Goal: Task Accomplishment & Management: Complete application form

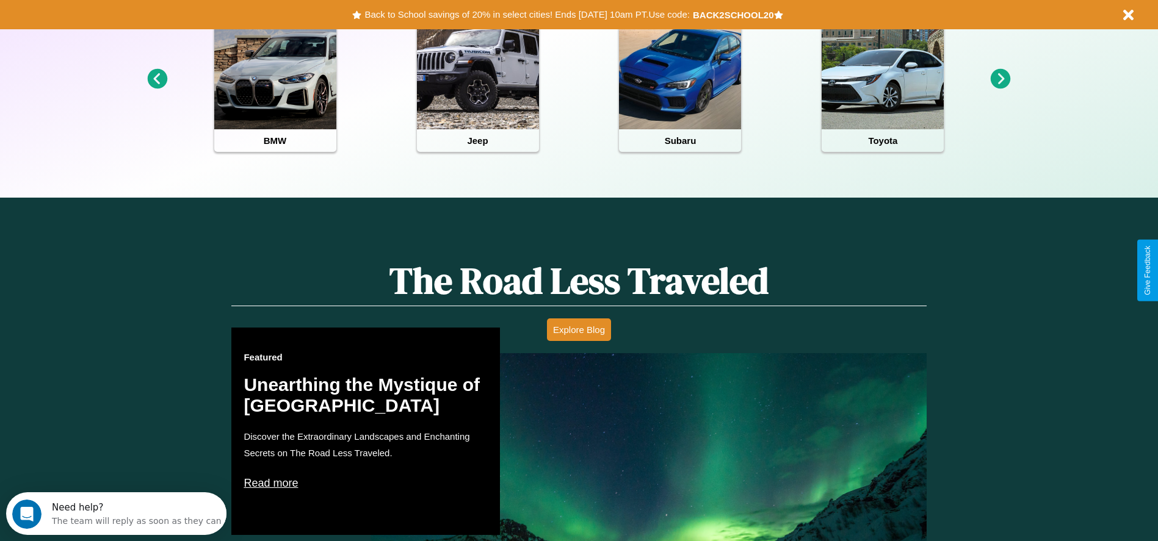
scroll to position [544, 0]
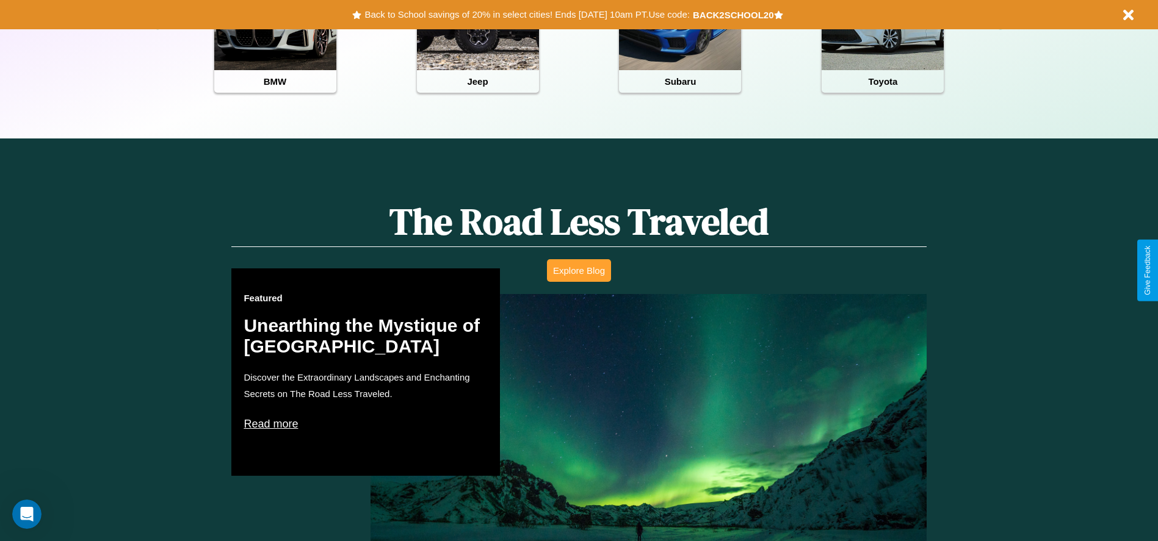
click at [579, 270] on button "Explore Blog" at bounding box center [579, 270] width 64 height 23
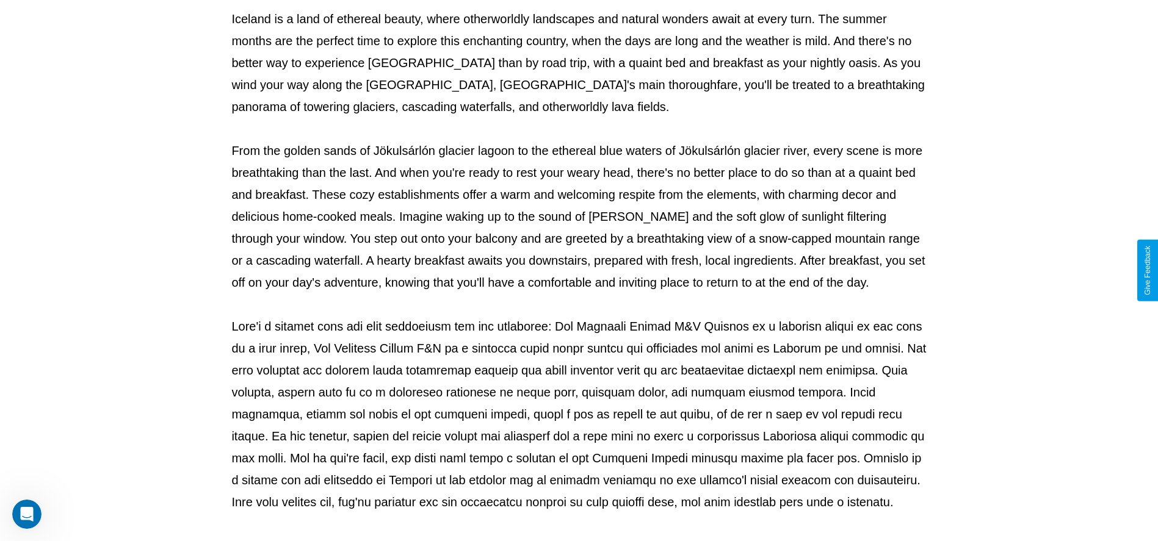
scroll to position [405, 0]
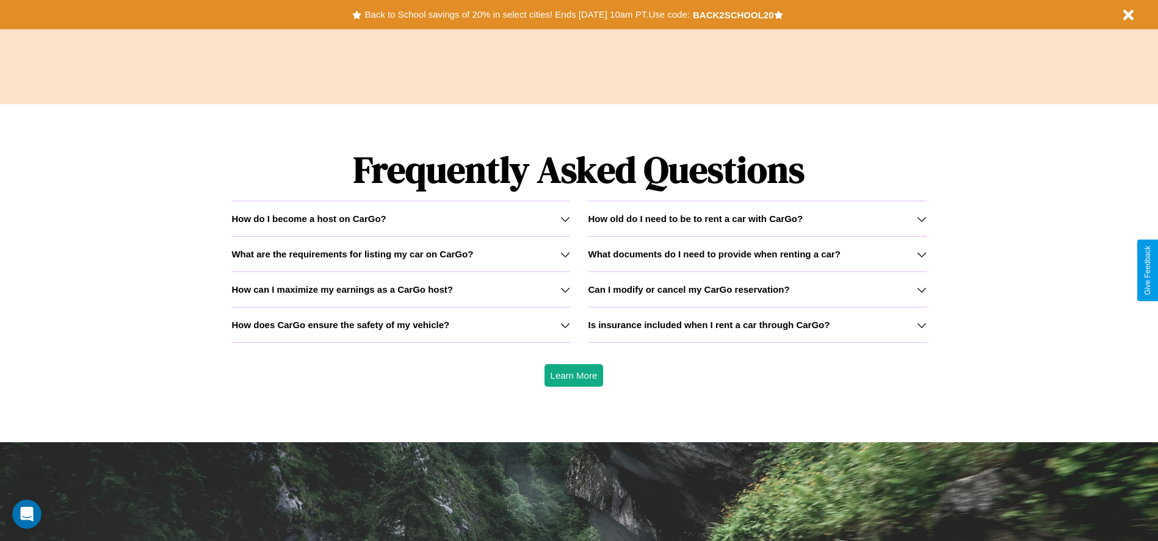
scroll to position [1751, 0]
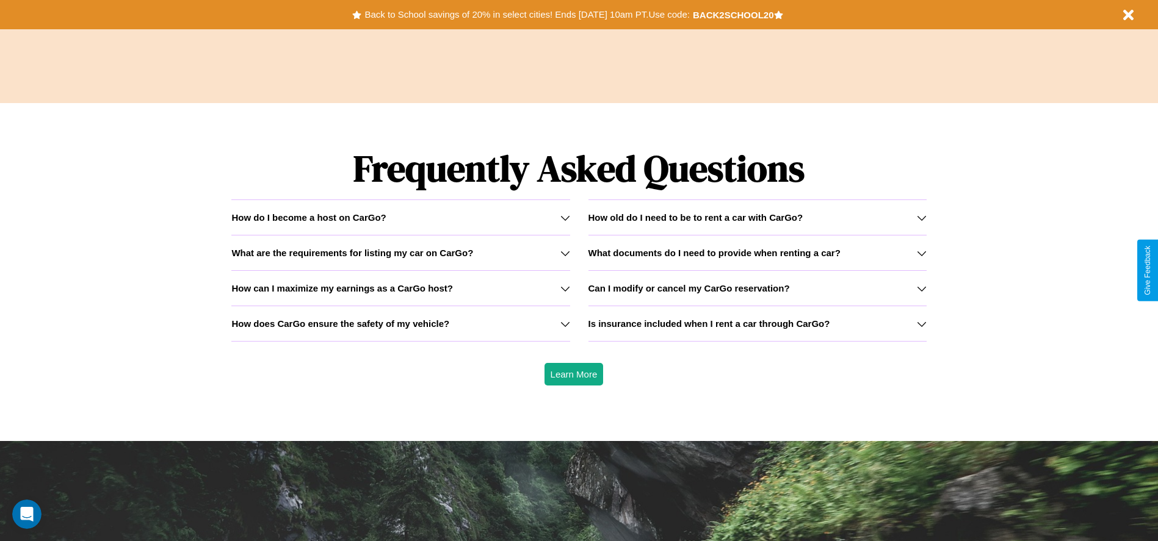
click at [921, 323] on icon at bounding box center [922, 324] width 10 height 10
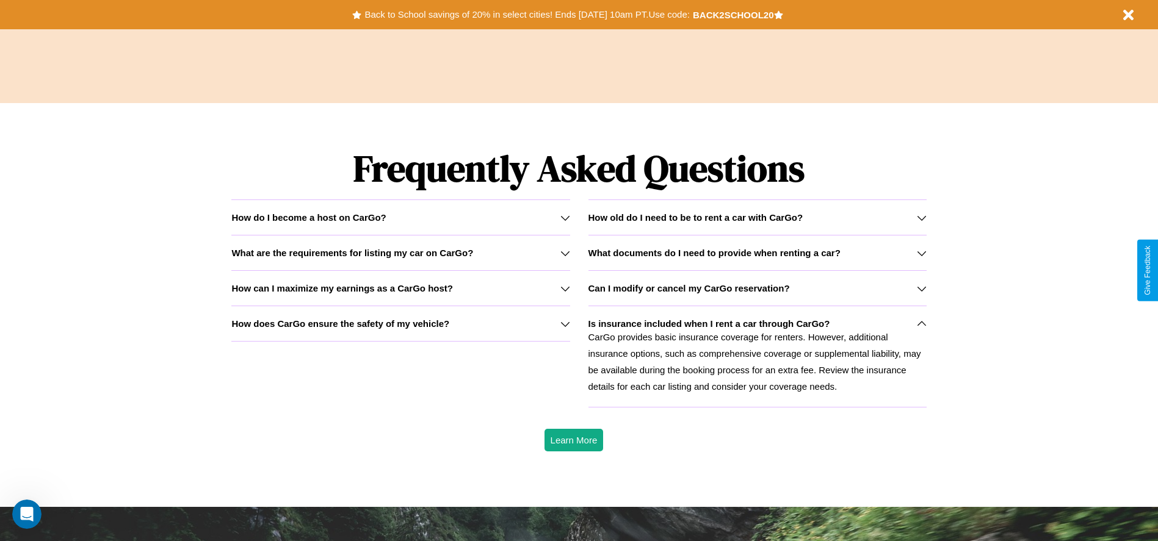
click at [400, 253] on h3 "What are the requirements for listing my car on CarGo?" at bounding box center [352, 253] width 242 height 10
click at [921, 217] on icon at bounding box center [922, 218] width 10 height 10
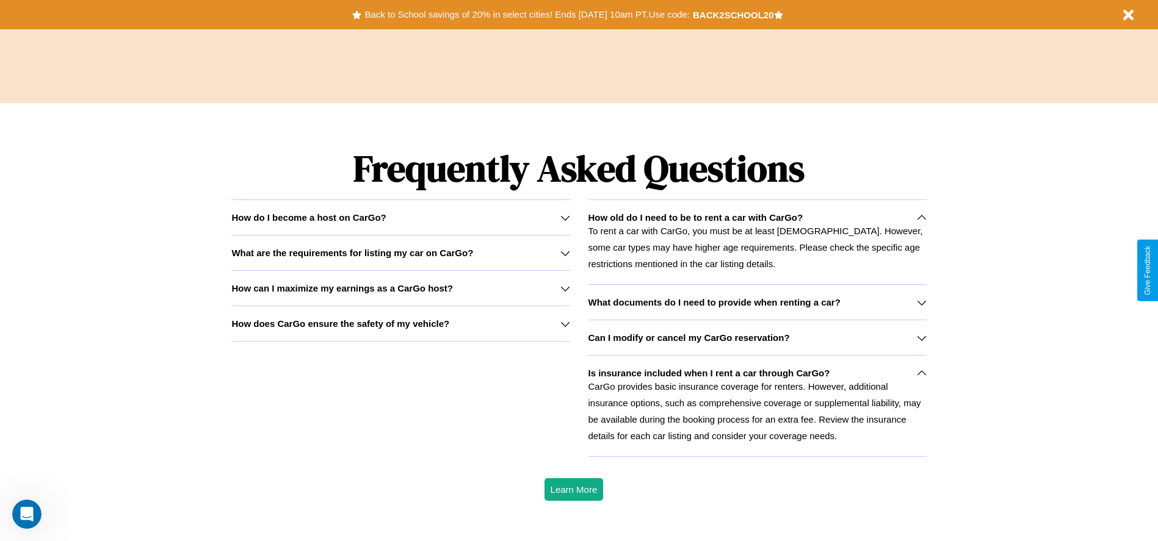
click at [757, 302] on h3 "What documents do I need to provide when renting a car?" at bounding box center [714, 302] width 252 height 10
click at [921, 302] on icon at bounding box center [922, 303] width 10 height 10
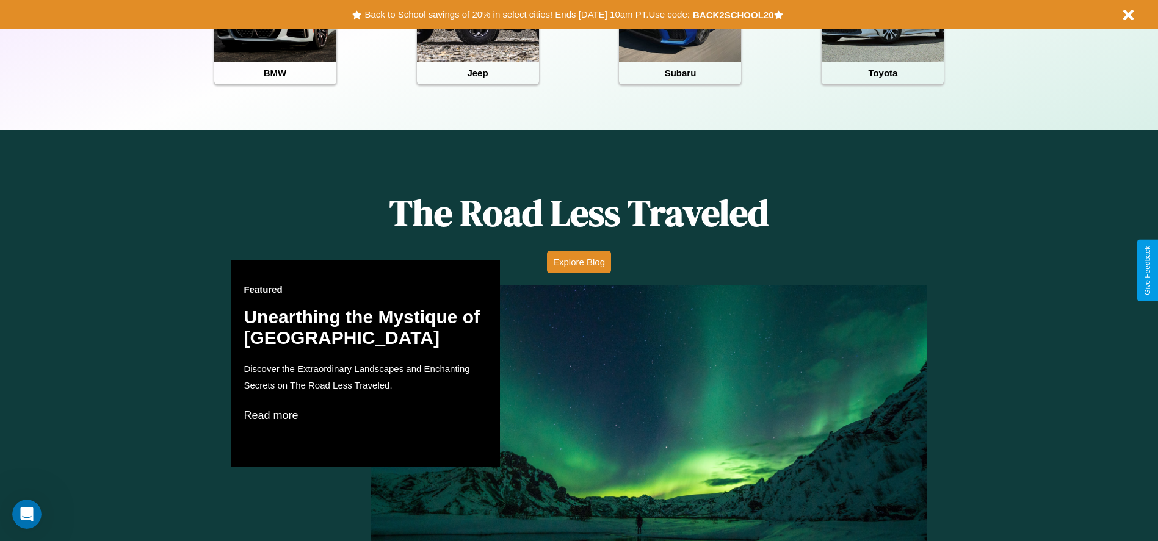
scroll to position [253, 0]
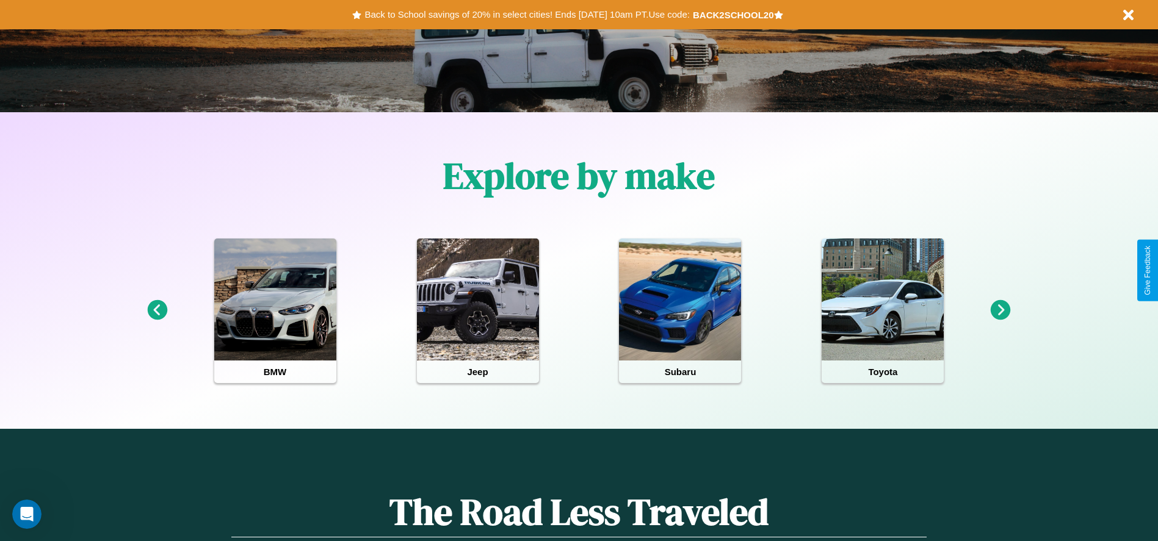
click at [1000, 311] on icon at bounding box center [1001, 310] width 20 height 20
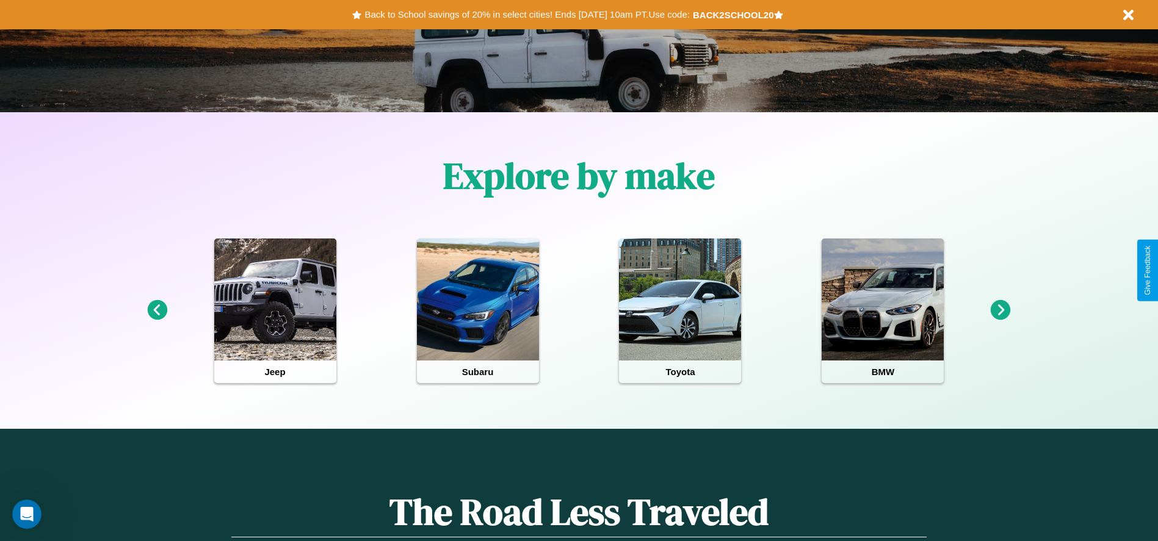
click at [157, 311] on icon at bounding box center [157, 310] width 20 height 20
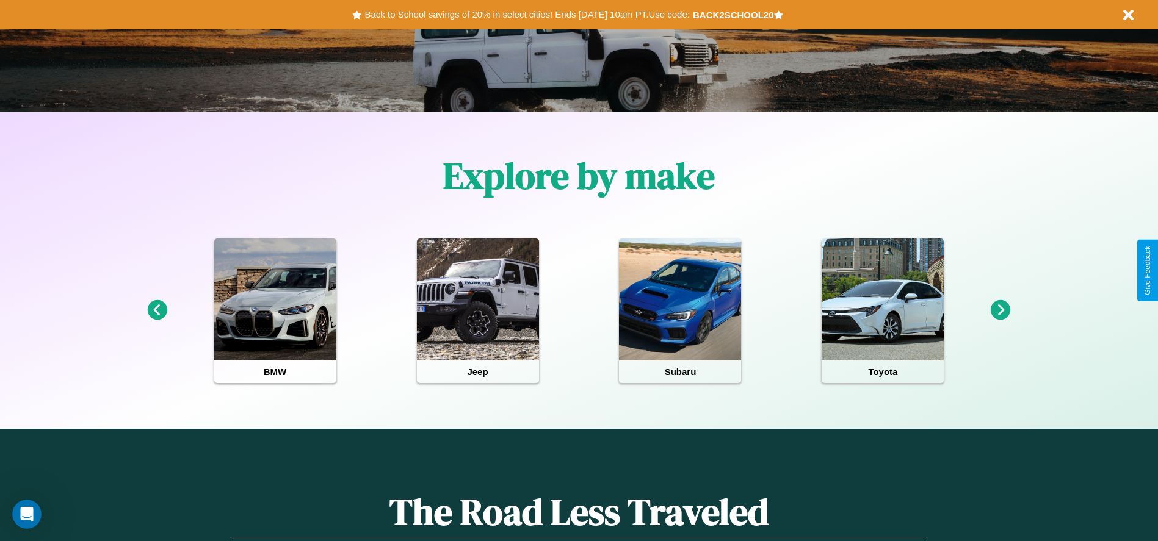
click at [1000, 311] on icon at bounding box center [1001, 310] width 20 height 20
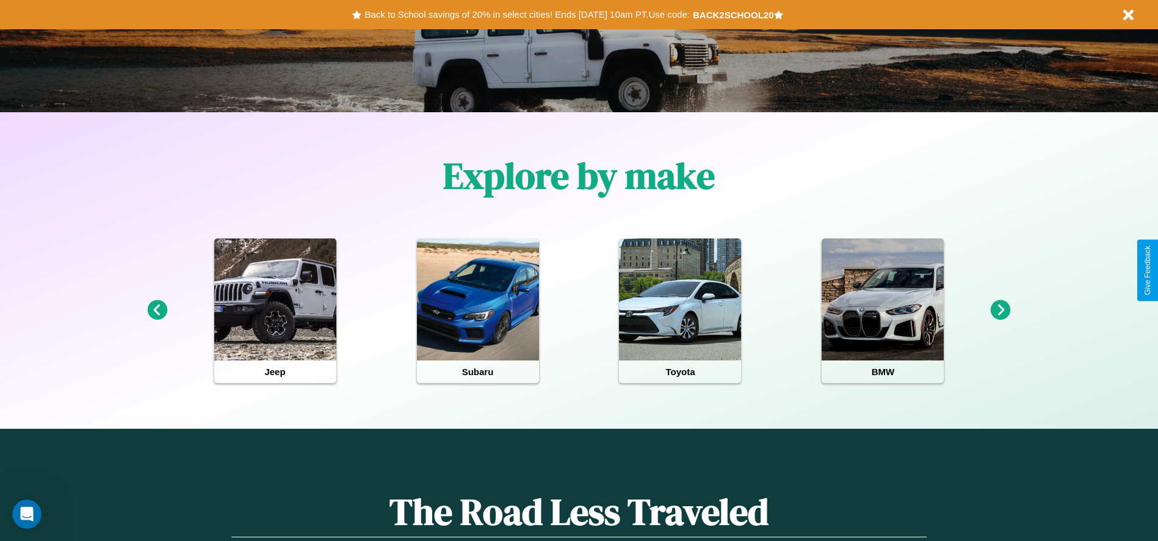
click at [1000, 311] on icon at bounding box center [1001, 310] width 20 height 20
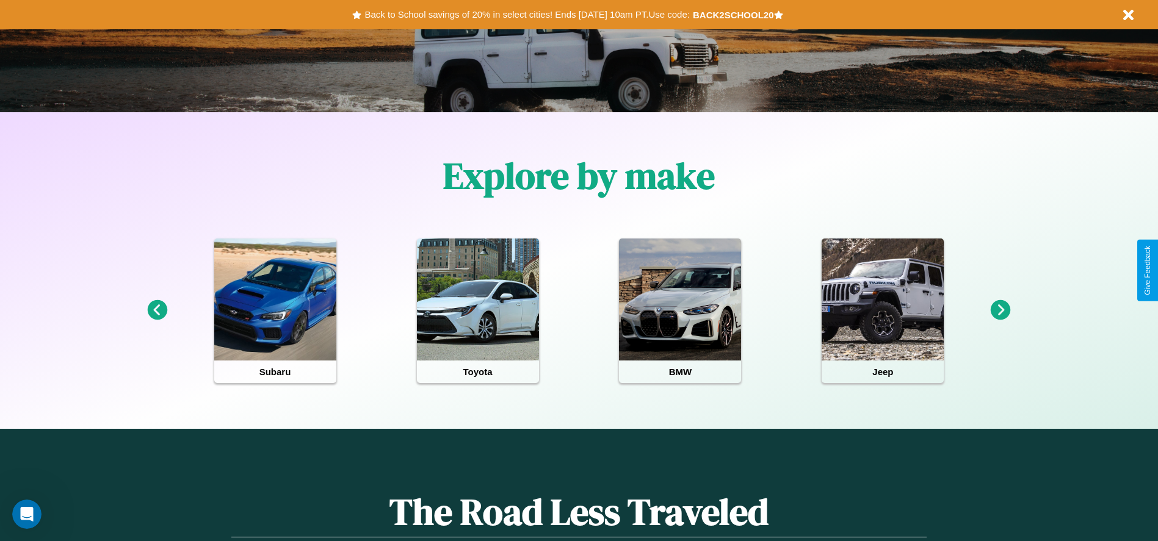
click at [1000, 311] on icon at bounding box center [1001, 310] width 20 height 20
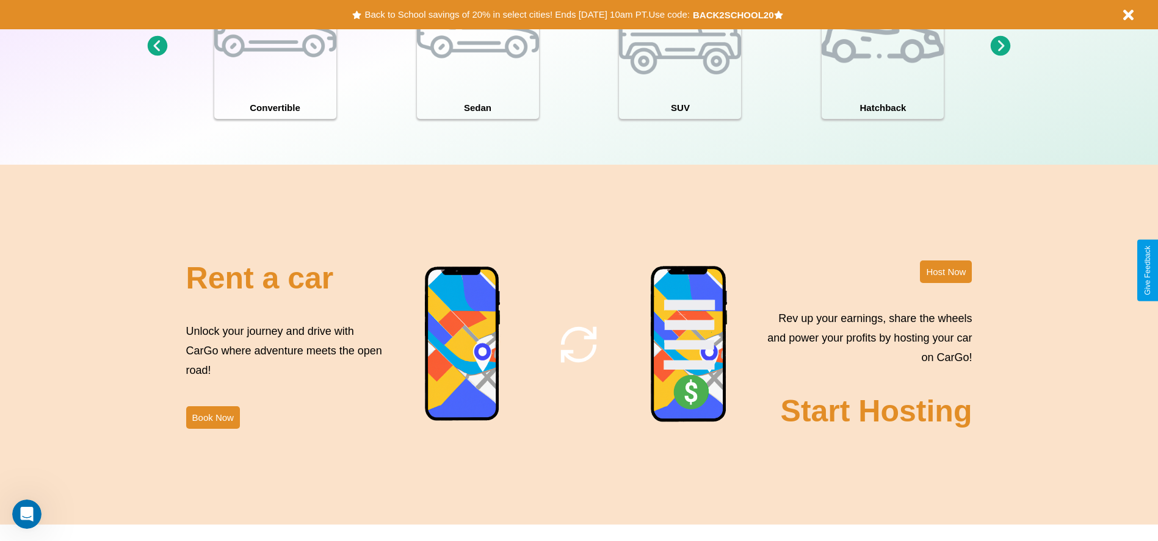
scroll to position [1330, 0]
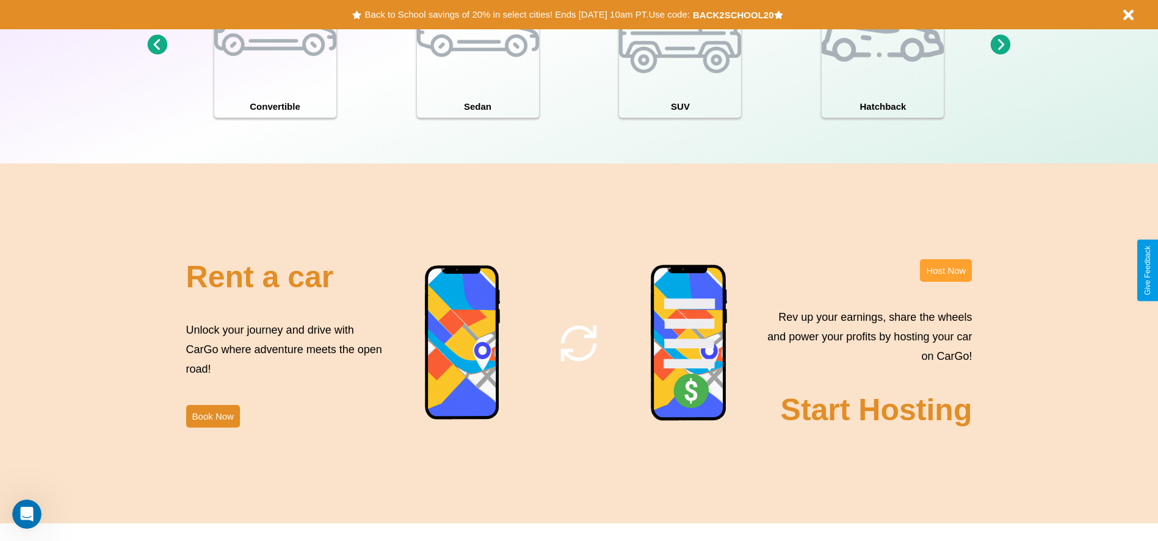
click at [945, 270] on button "Host Now" at bounding box center [946, 270] width 52 height 23
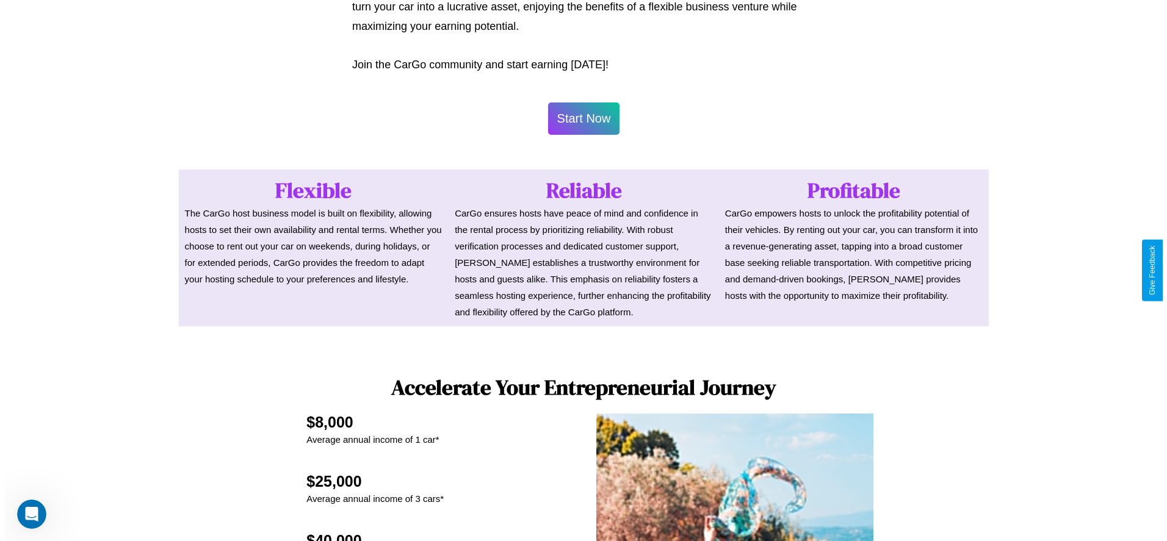
scroll to position [1199, 0]
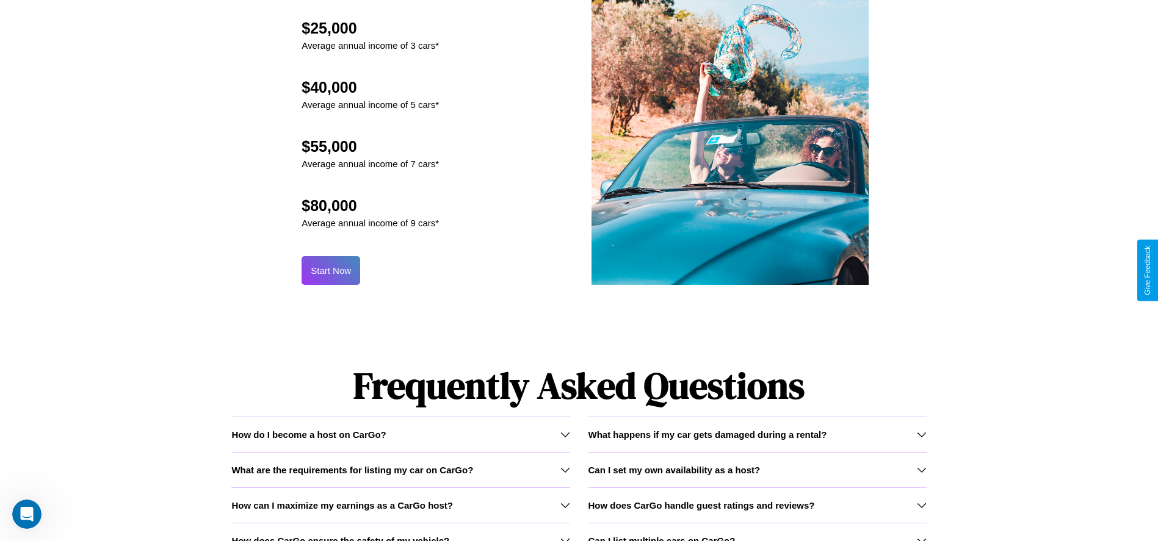
click at [331, 270] on button "Start Now" at bounding box center [330, 270] width 59 height 29
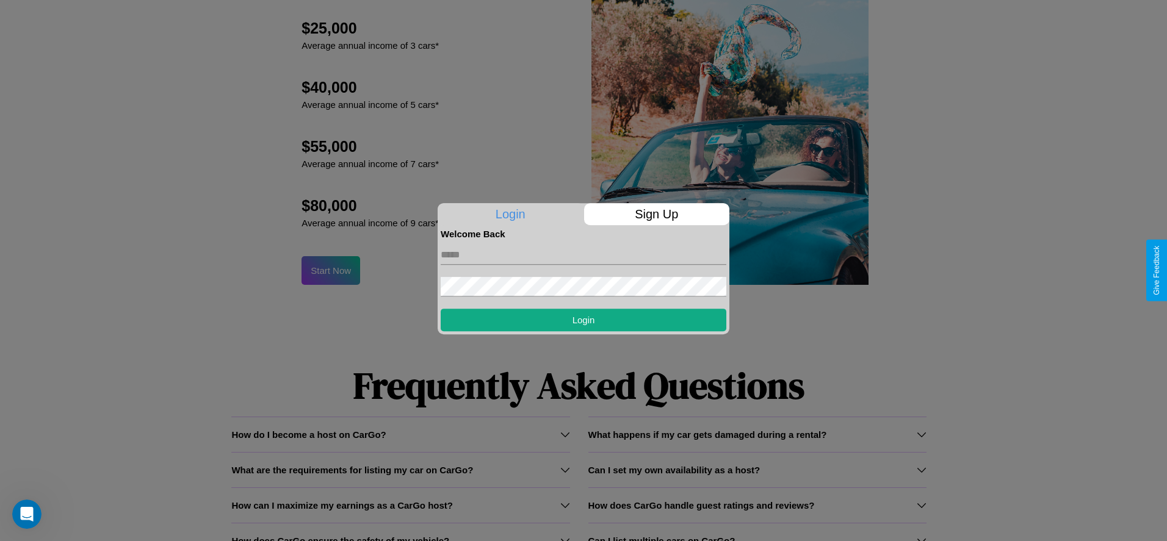
click at [656, 214] on p "Sign Up" at bounding box center [657, 214] width 146 height 22
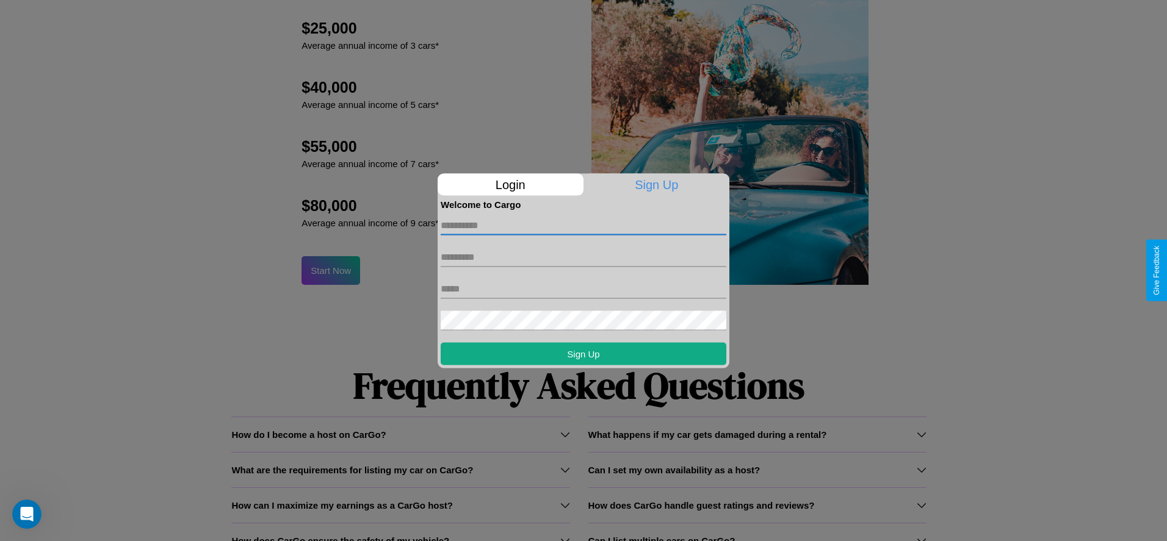
click at [583, 225] on input "text" at bounding box center [584, 225] width 286 height 20
type input "*****"
click at [583, 257] on input "text" at bounding box center [584, 257] width 286 height 20
type input "*******"
click at [583, 289] on input "text" at bounding box center [584, 289] width 286 height 20
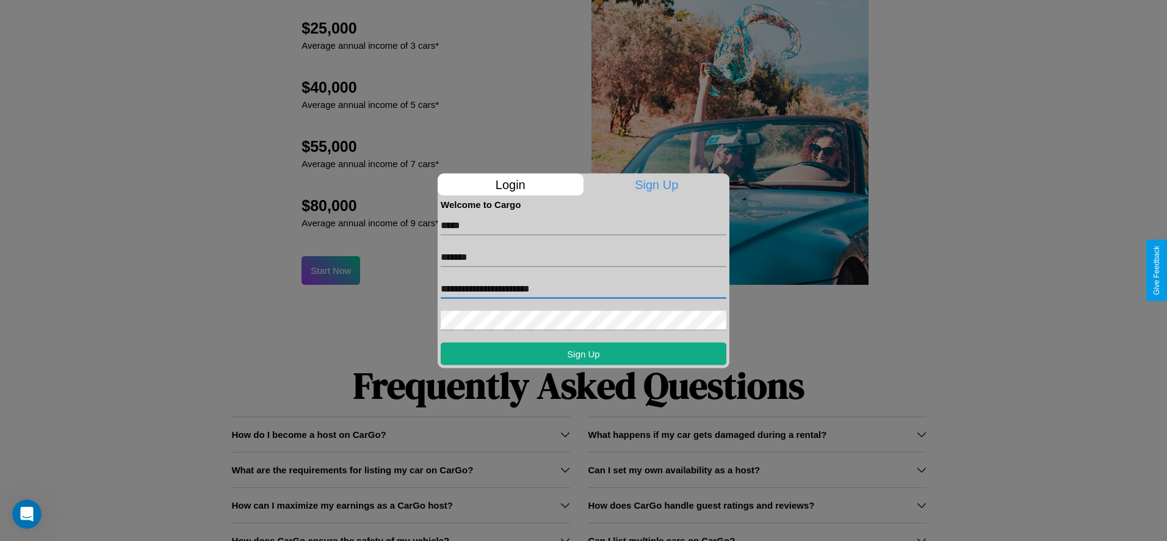
type input "**********"
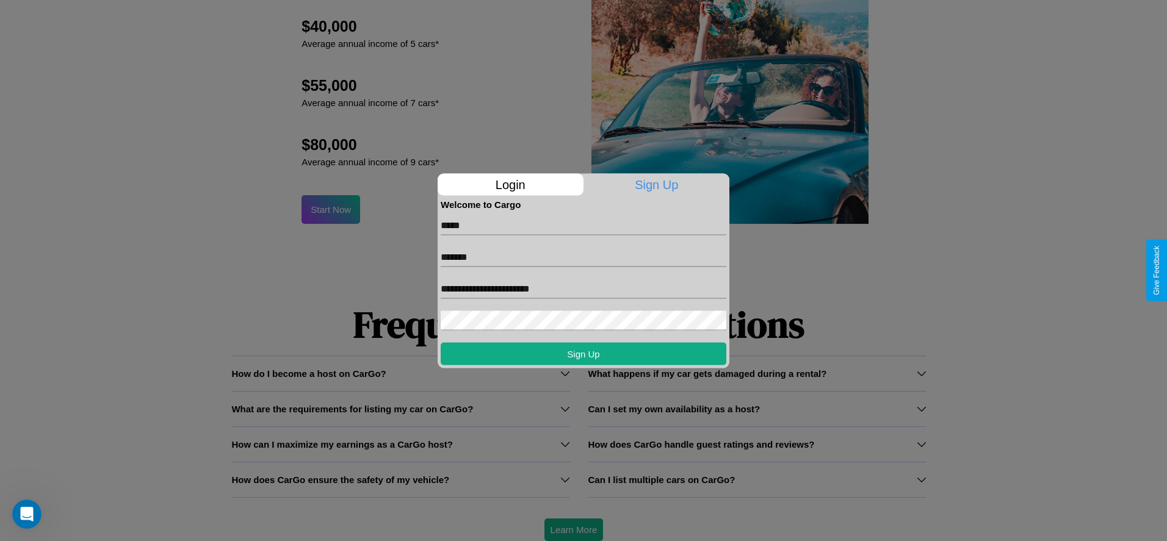
click at [573, 530] on div at bounding box center [583, 270] width 1167 height 541
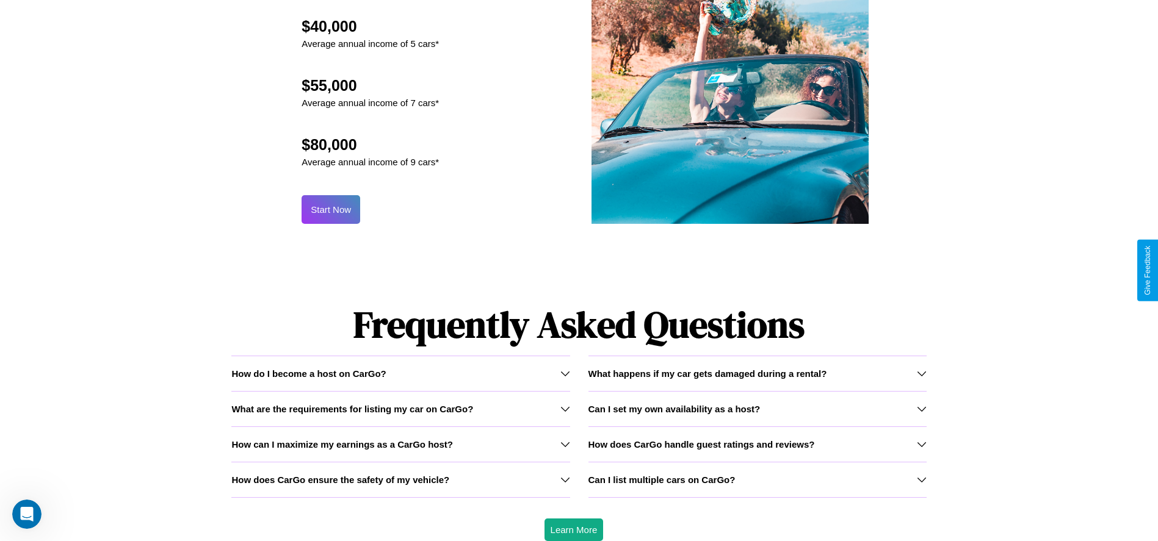
click at [331, 209] on button "Start Now" at bounding box center [330, 209] width 59 height 29
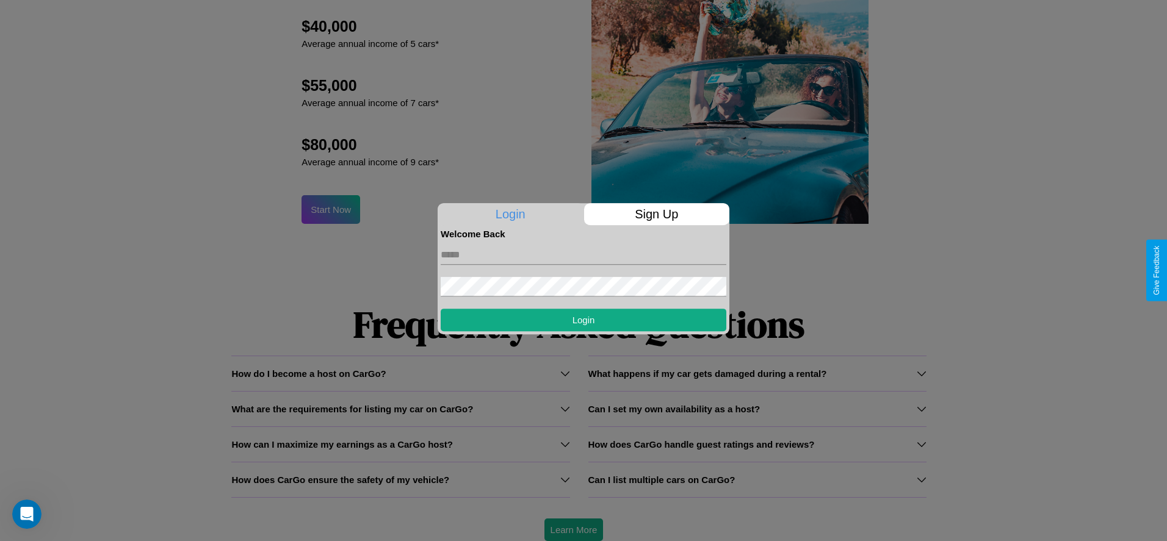
scroll to position [0, 0]
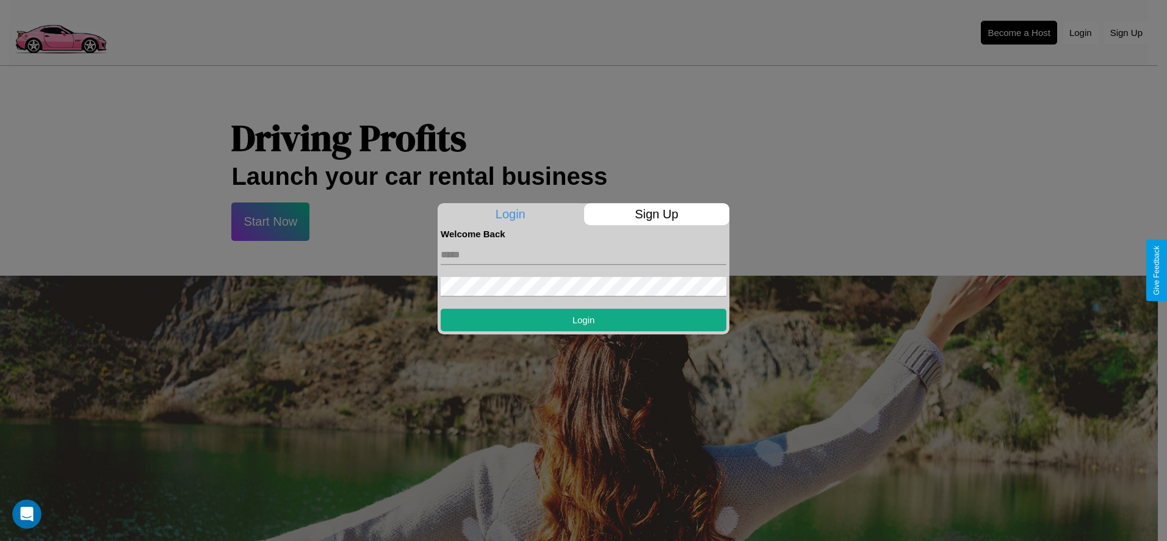
click at [1019, 32] on div at bounding box center [583, 270] width 1167 height 541
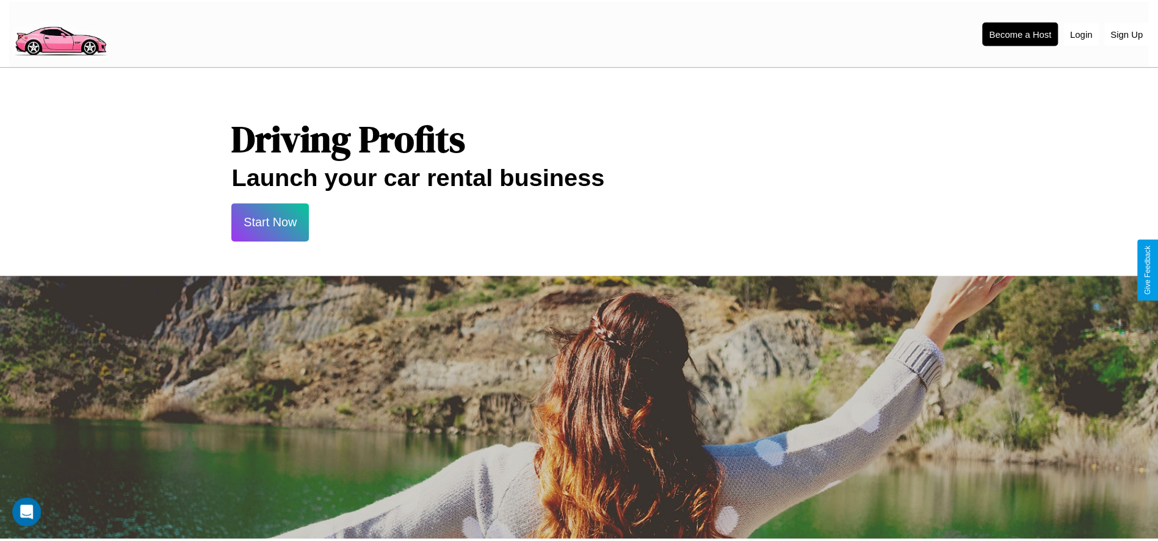
scroll to position [1199, 0]
